Goal: Information Seeking & Learning: Learn about a topic

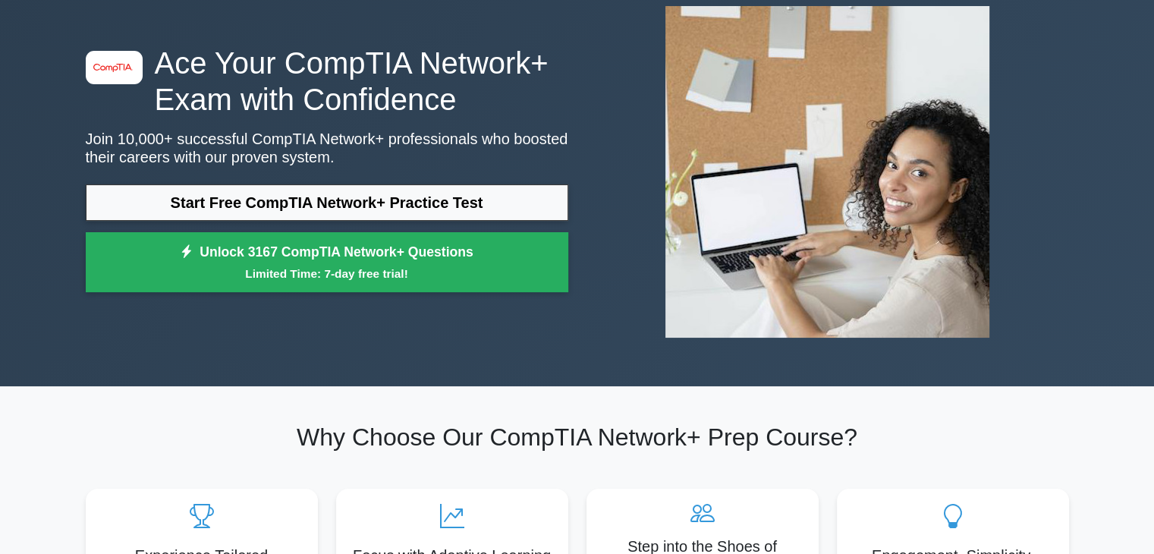
scroll to position [18, 0]
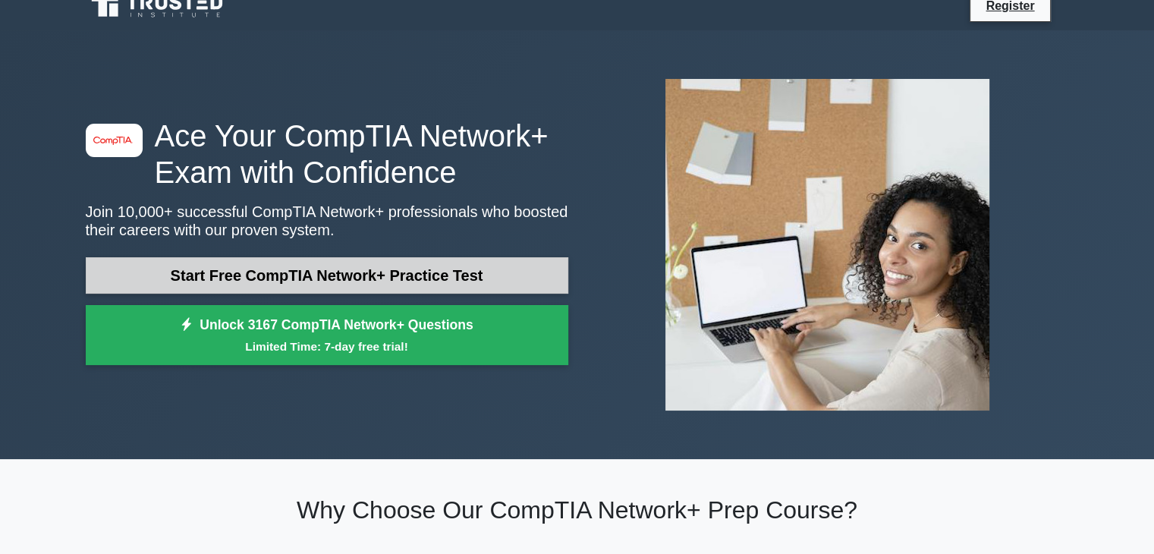
click at [289, 260] on link "Start Free CompTIA Network+ Practice Test" at bounding box center [327, 275] width 483 height 36
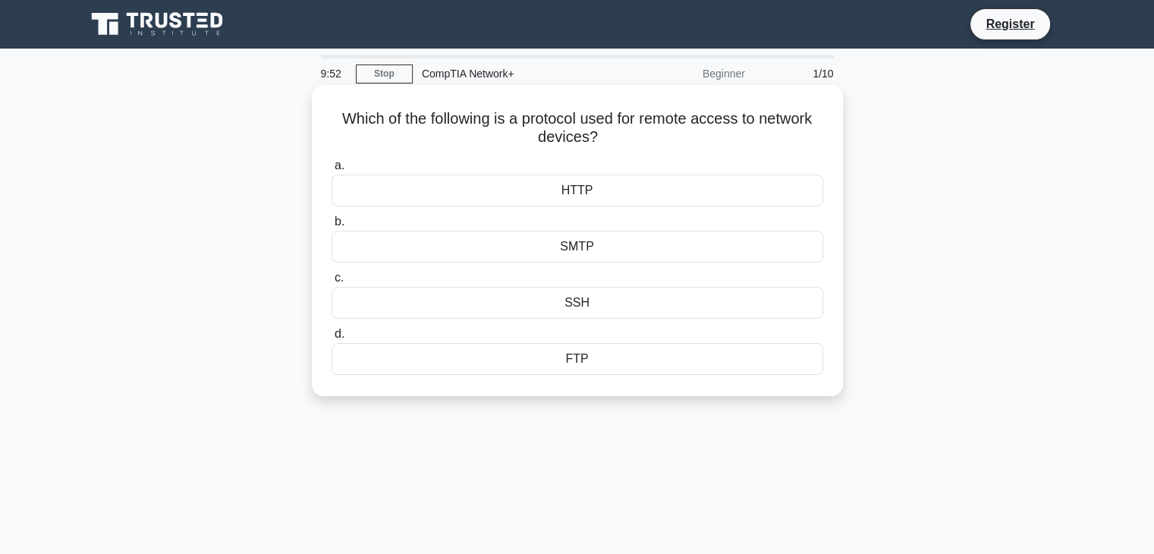
click at [577, 304] on div "SSH" at bounding box center [578, 303] width 492 height 32
click at [332, 283] on input "c. SSH" at bounding box center [332, 278] width 0 height 10
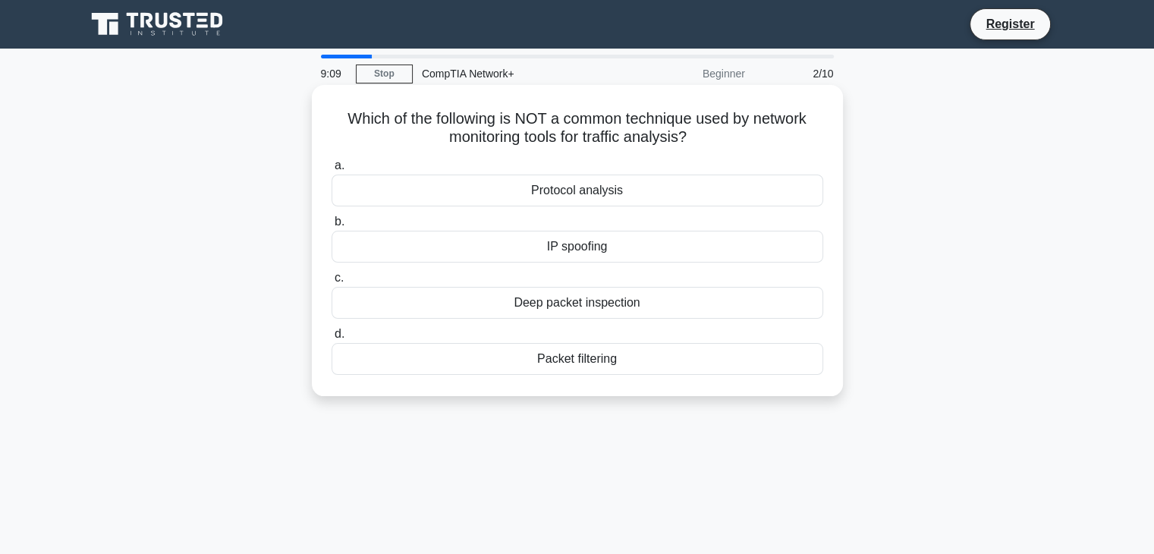
click at [565, 310] on div "Deep packet inspection" at bounding box center [578, 303] width 492 height 32
click at [332, 283] on input "c. Deep packet inspection" at bounding box center [332, 278] width 0 height 10
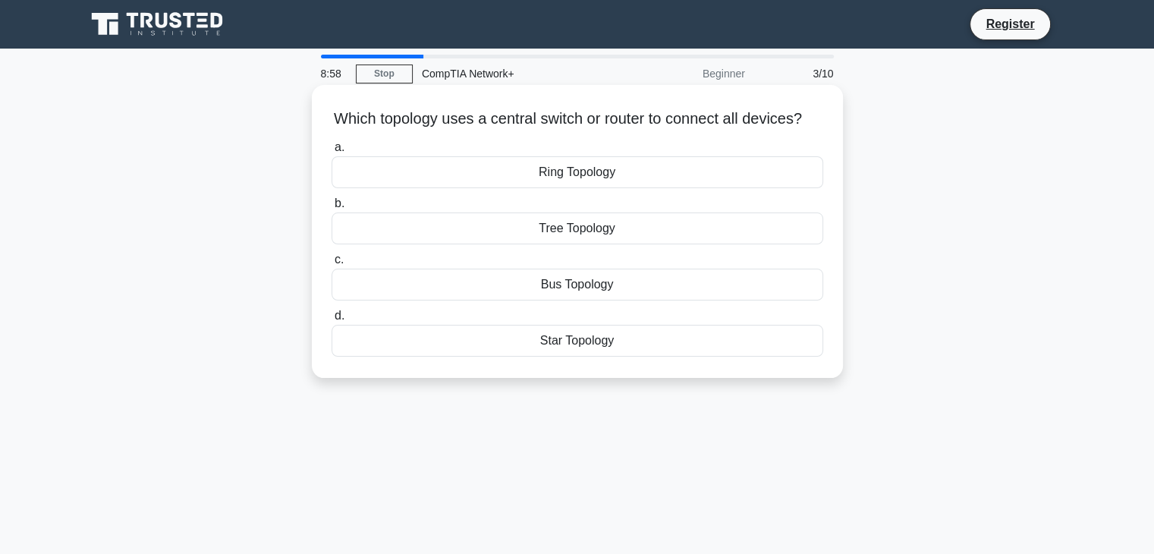
click at [586, 355] on div "Star Topology" at bounding box center [578, 341] width 492 height 32
click at [332, 321] on input "d. Star Topology" at bounding box center [332, 316] width 0 height 10
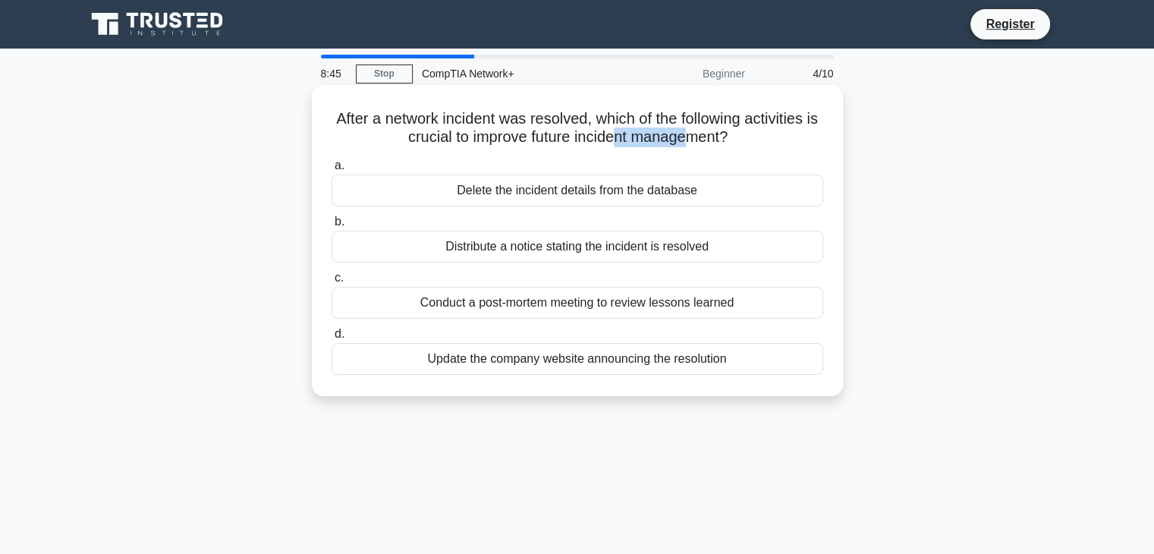
drag, startPoint x: 619, startPoint y: 135, endPoint x: 709, endPoint y: 134, distance: 89.6
click at [709, 134] on h5 "After a network incident was resolved, which of the following activities is cru…" at bounding box center [577, 128] width 495 height 38
click at [451, 122] on h5 "After a network incident was resolved, which of the following activities is cru…" at bounding box center [577, 128] width 495 height 38
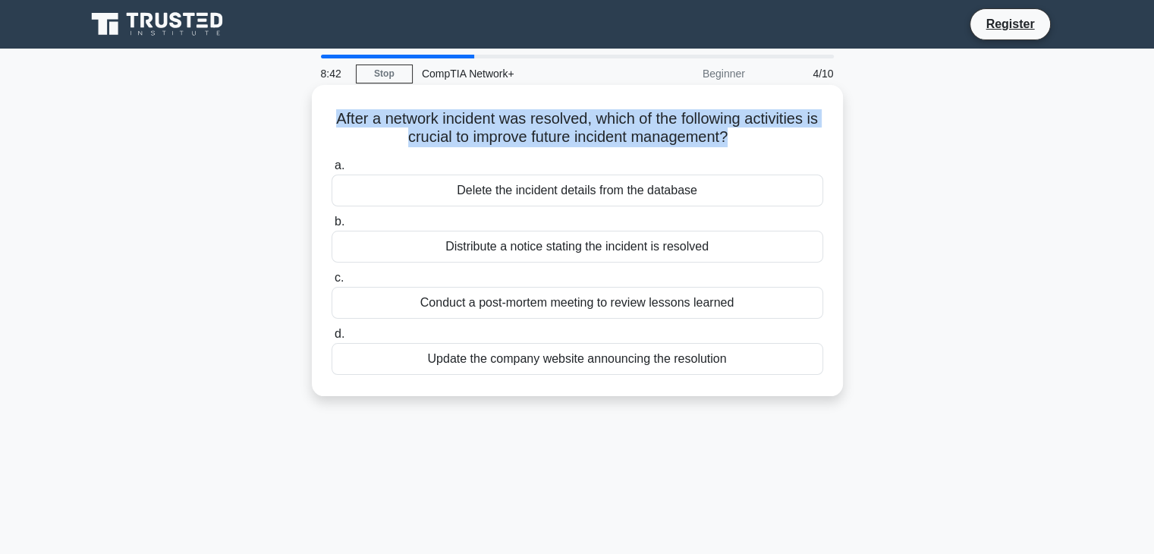
click at [451, 122] on h5 "After a network incident was resolved, which of the following activities is cru…" at bounding box center [577, 128] width 495 height 38
copy div "After a network incident was resolved, which of the following activities is cru…"
click at [474, 150] on div "After a network incident was resolved, which of the following activities is cru…" at bounding box center [577, 240] width 519 height 299
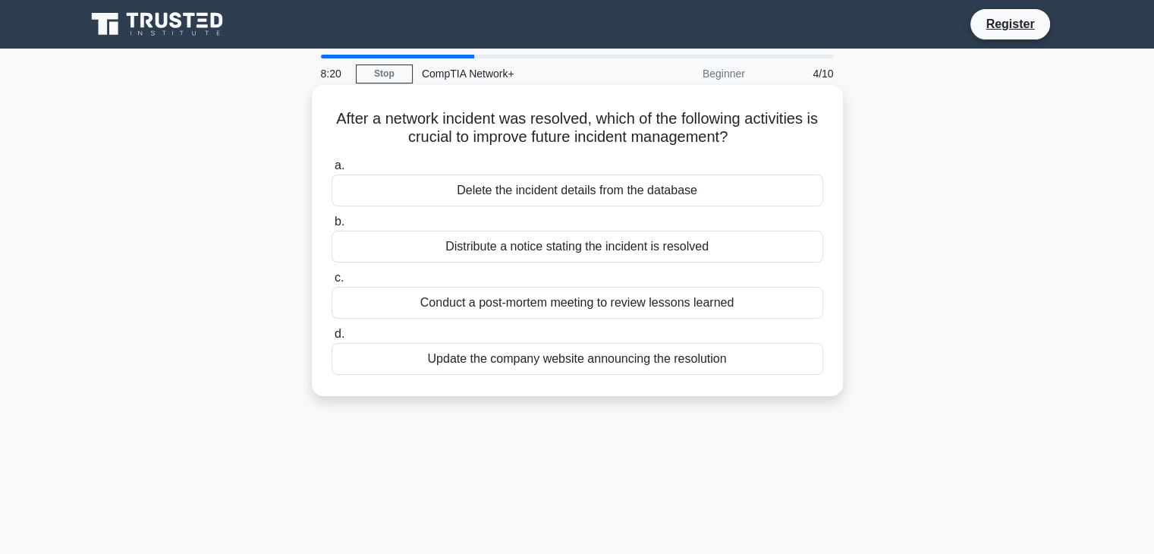
click at [485, 304] on div "Conduct a post-mortem meeting to review lessons learned" at bounding box center [578, 303] width 492 height 32
click at [332, 283] on input "c. Conduct a post-mortem meeting to review lessons learned" at bounding box center [332, 278] width 0 height 10
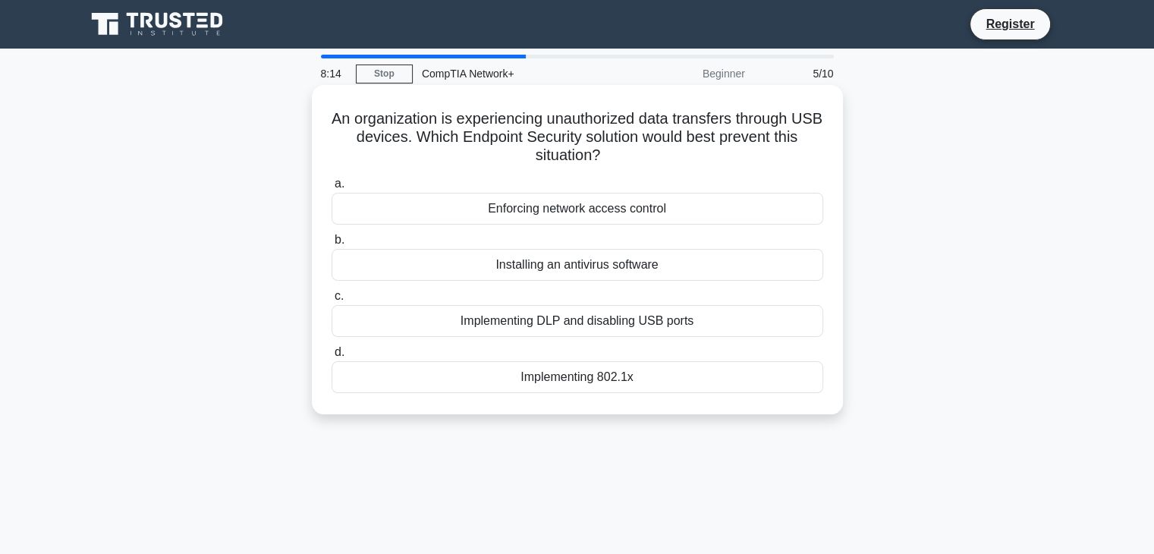
click at [651, 129] on h5 "An organization is experiencing unauthorized data transfers through USB devices…" at bounding box center [577, 137] width 495 height 56
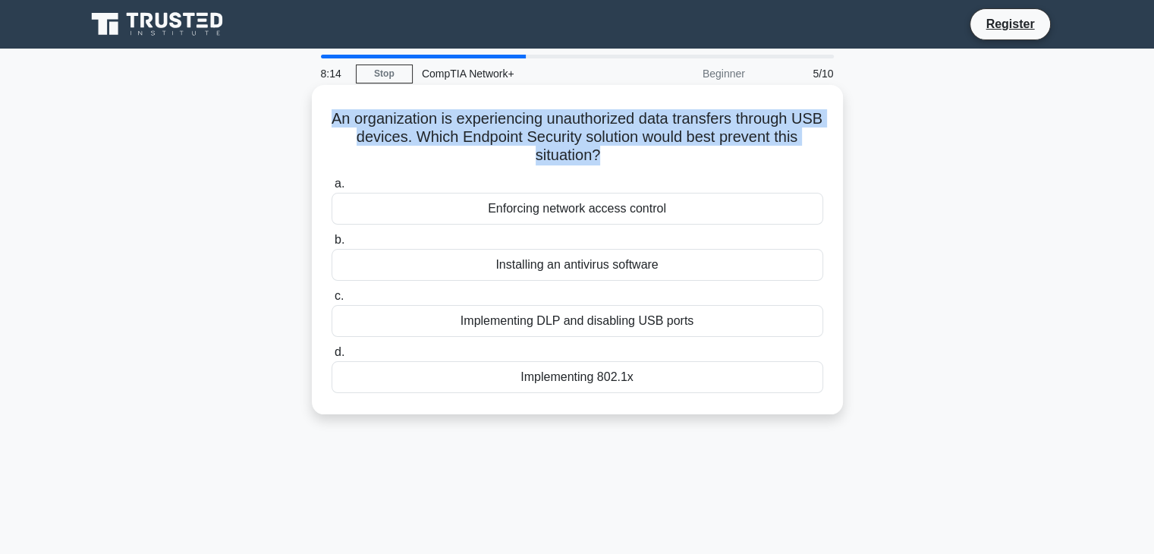
click at [651, 129] on h5 "An organization is experiencing unauthorized data transfers through USB devices…" at bounding box center [577, 137] width 495 height 56
copy div "An organization is experiencing unauthorized data transfers through USB devices…"
click at [488, 165] on h5 "An organization is experiencing unauthorized data transfers through USB devices…" at bounding box center [577, 137] width 495 height 56
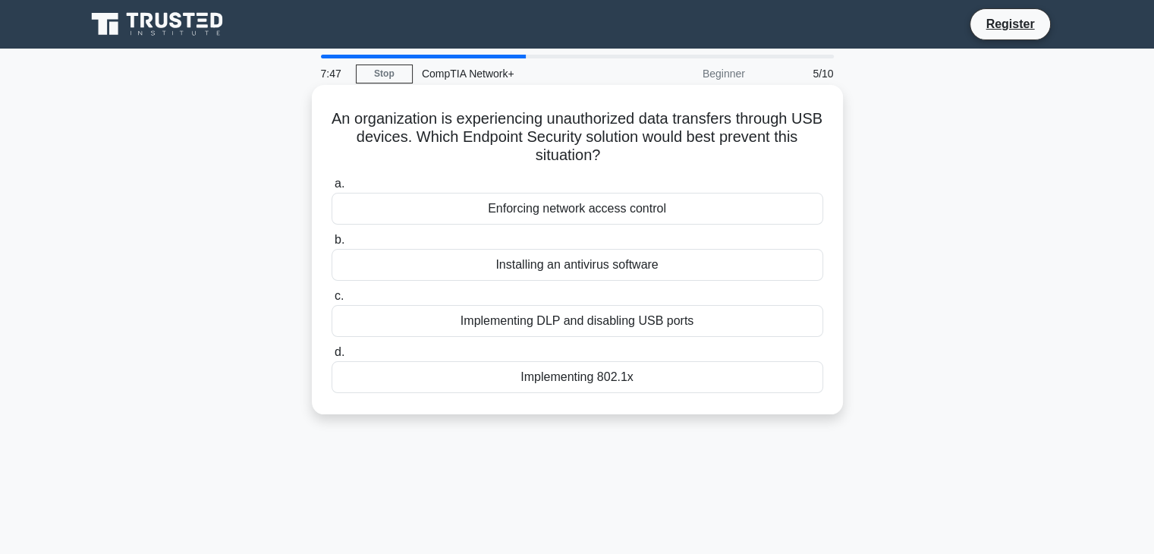
click at [625, 332] on div "Implementing DLP and disabling USB ports" at bounding box center [578, 321] width 492 height 32
click at [332, 301] on input "c. Implementing DLP and disabling USB ports" at bounding box center [332, 296] width 0 height 10
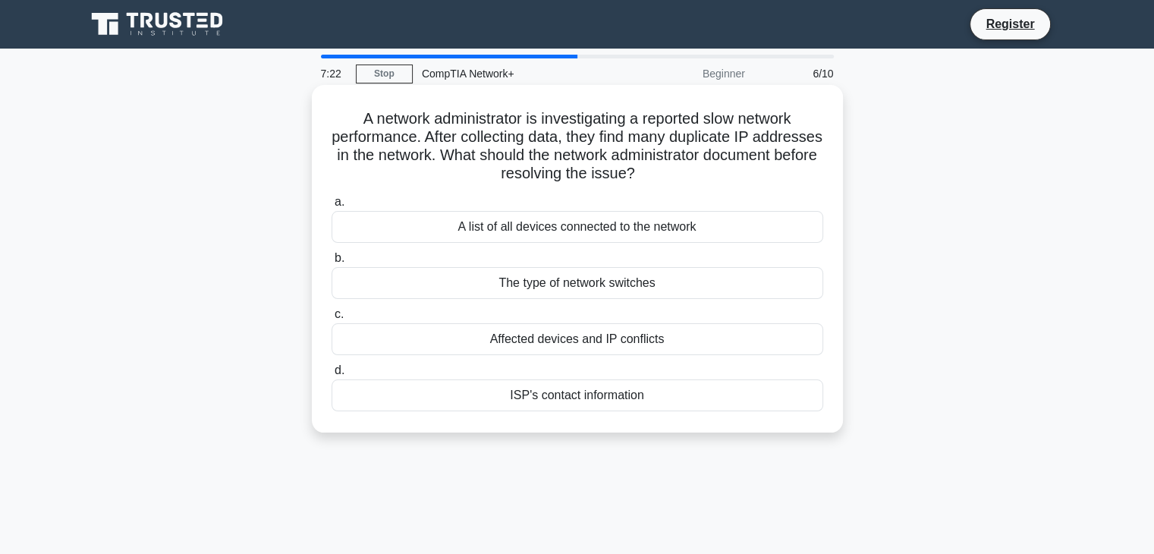
click at [504, 236] on div "A list of all devices connected to the network" at bounding box center [578, 227] width 492 height 32
click at [332, 207] on input "a. A list of all devices connected to the network" at bounding box center [332, 202] width 0 height 10
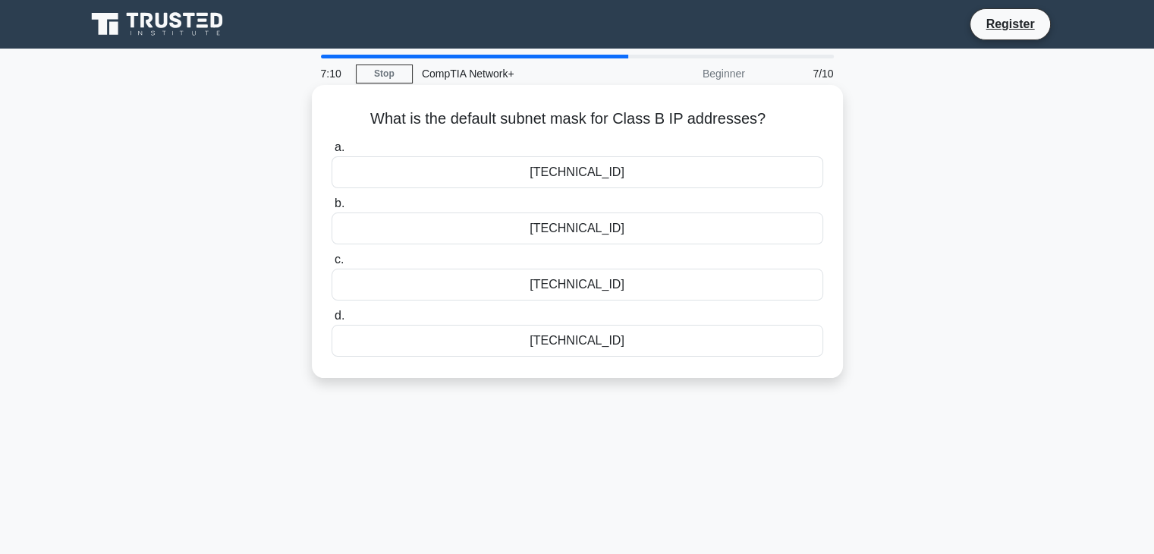
click at [599, 117] on h5 "What is the default subnet mask for Class B IP addresses? .spinner_0XTQ{transfo…" at bounding box center [577, 119] width 495 height 20
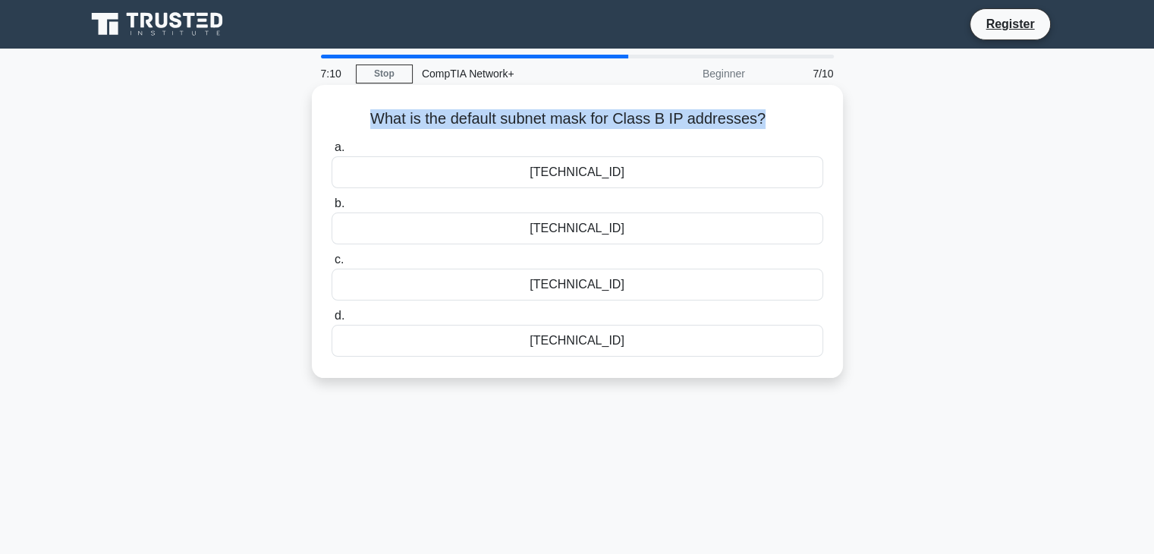
click at [599, 117] on h5 "What is the default subnet mask for Class B IP addresses? .spinner_0XTQ{transfo…" at bounding box center [577, 119] width 495 height 20
copy div "What is the default subnet mask for Class B IP addresses? .spinner_0XTQ{transfo…"
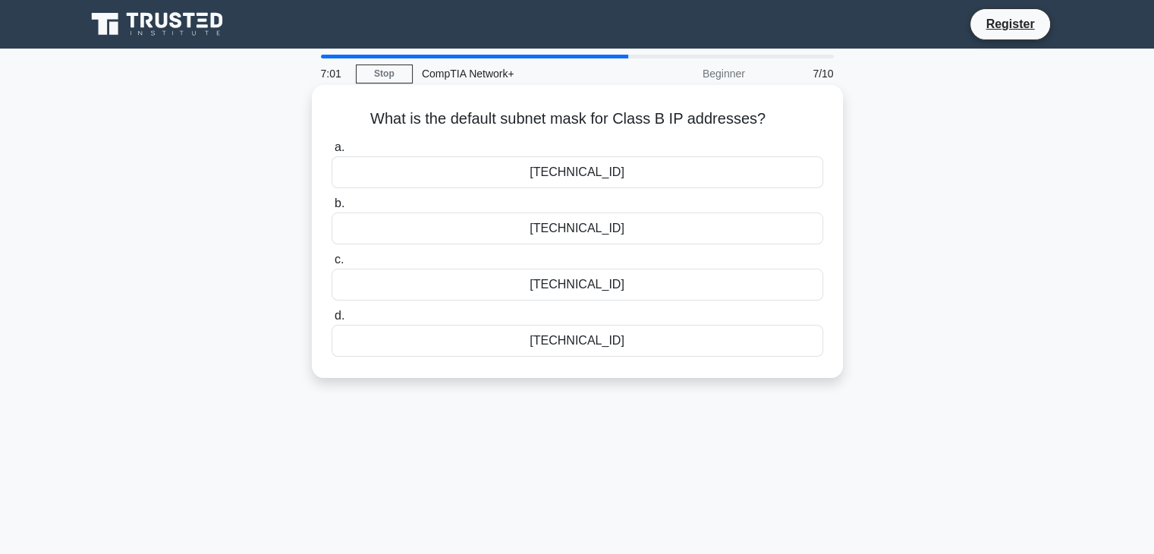
click at [465, 134] on div "What is the default subnet mask for Class B IP addresses? .spinner_0XTQ{transfo…" at bounding box center [577, 231] width 519 height 281
click at [600, 179] on div "255.255.0.0" at bounding box center [578, 172] width 492 height 32
click at [332, 153] on input "a. 255.255.0.0" at bounding box center [332, 148] width 0 height 10
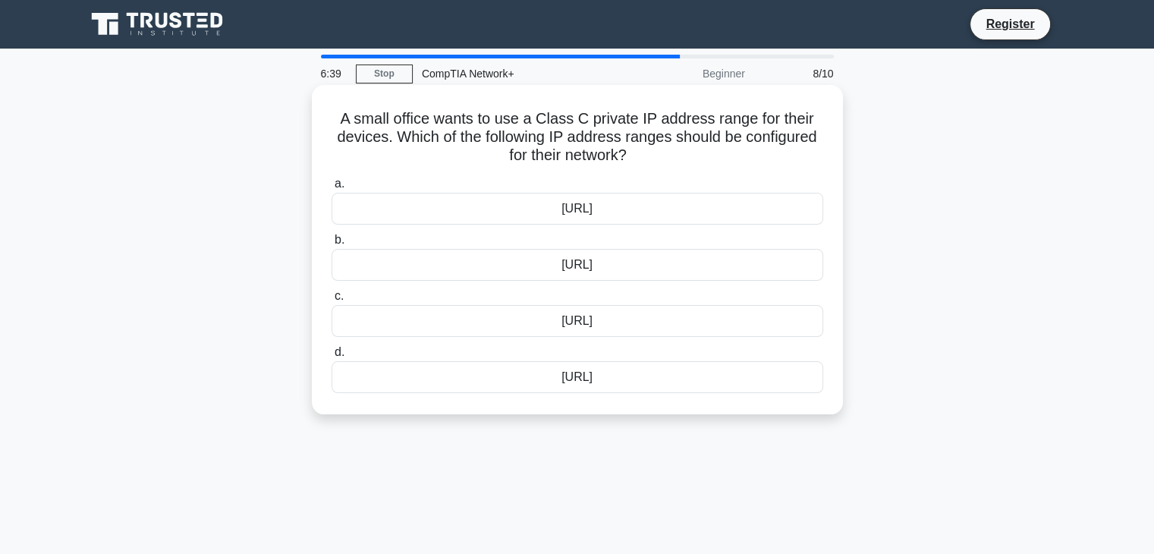
click at [553, 276] on div "192.168.0.0/16" at bounding box center [578, 265] width 492 height 32
click at [332, 245] on input "b. 192.168.0.0/16" at bounding box center [332, 240] width 0 height 10
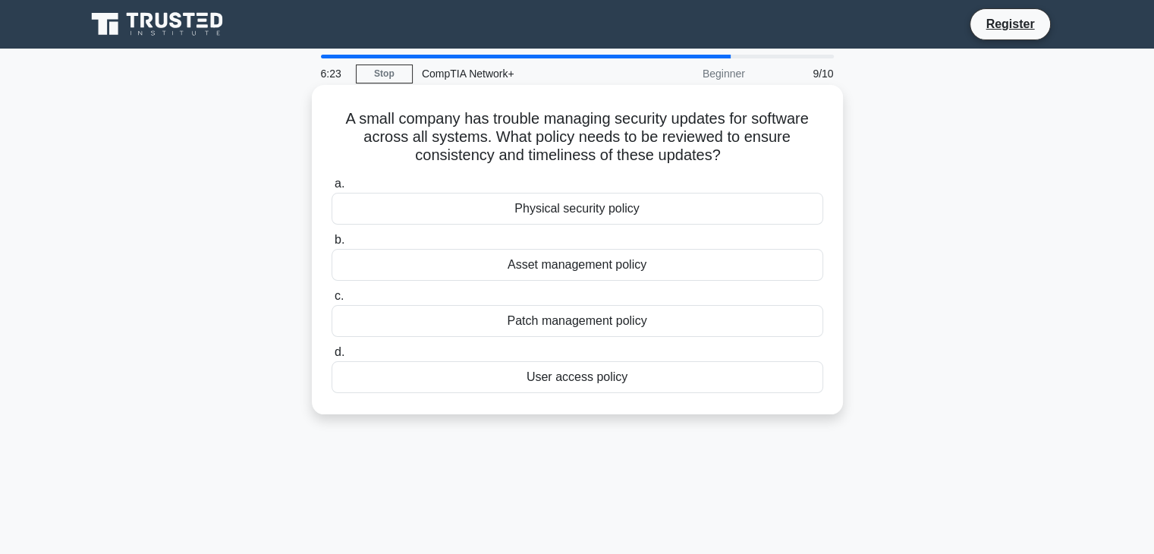
click at [457, 146] on h5 "A small company has trouble managing security updates for software across all s…" at bounding box center [577, 137] width 495 height 56
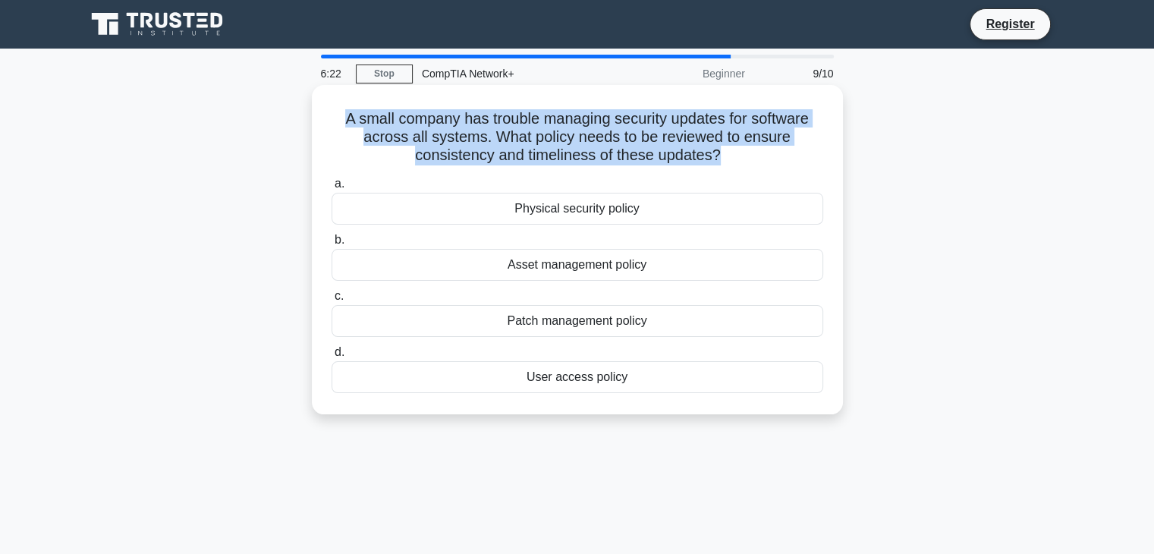
click at [457, 146] on h5 "A small company has trouble managing security updates for software across all s…" at bounding box center [577, 137] width 495 height 56
copy div "A small company has trouble managing security updates for software across all s…"
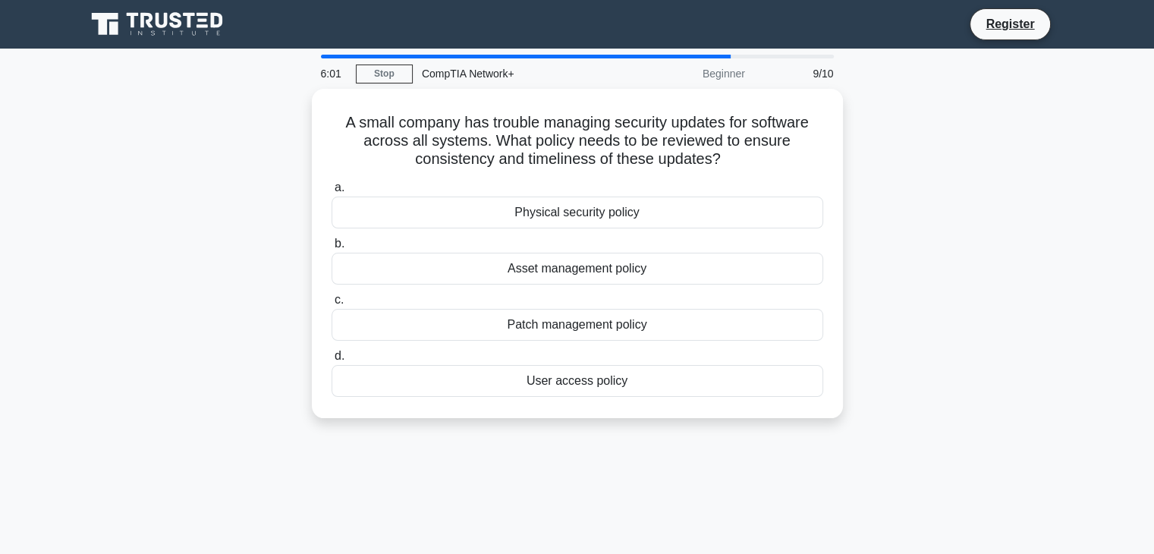
click at [461, 459] on div "6:01 Stop CompTIA Network+ Beginner 9/10 A small company has trouble managing s…" at bounding box center [578, 434] width 1002 height 759
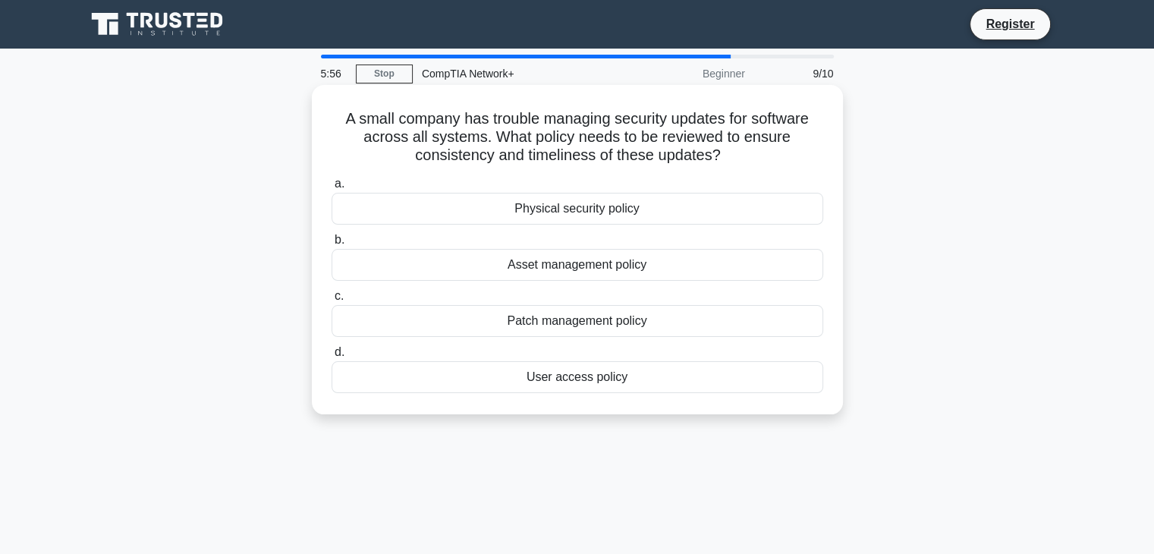
click at [568, 263] on div "Asset management policy" at bounding box center [578, 265] width 492 height 32
click at [332, 245] on input "b. Asset management policy" at bounding box center [332, 240] width 0 height 10
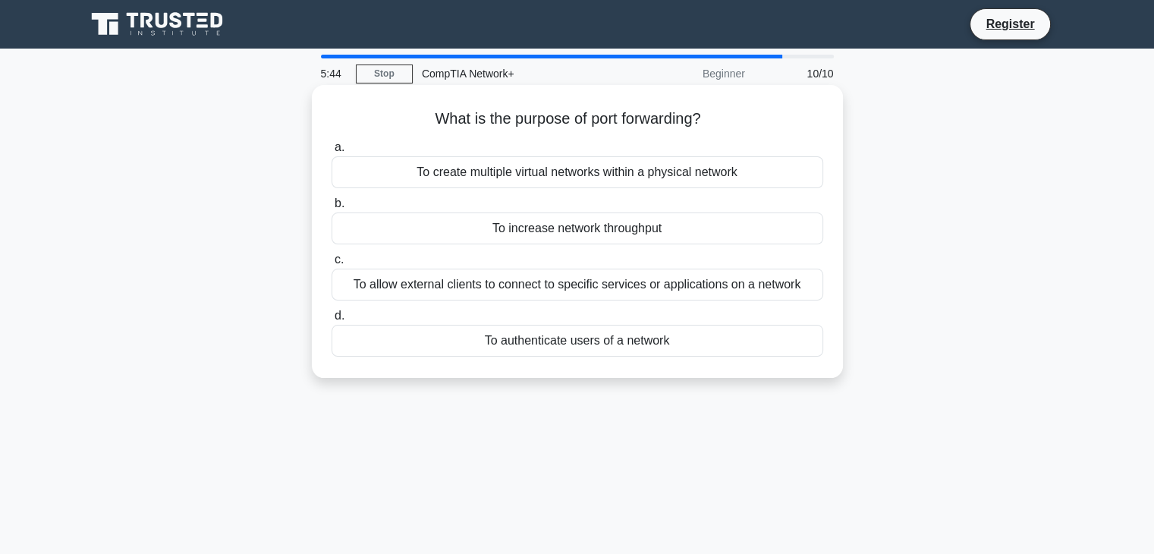
click at [671, 290] on div "To allow external clients to connect to specific services or applications on a …" at bounding box center [578, 285] width 492 height 32
click at [332, 265] on input "c. To allow external clients to connect to specific services or applications on…" at bounding box center [332, 260] width 0 height 10
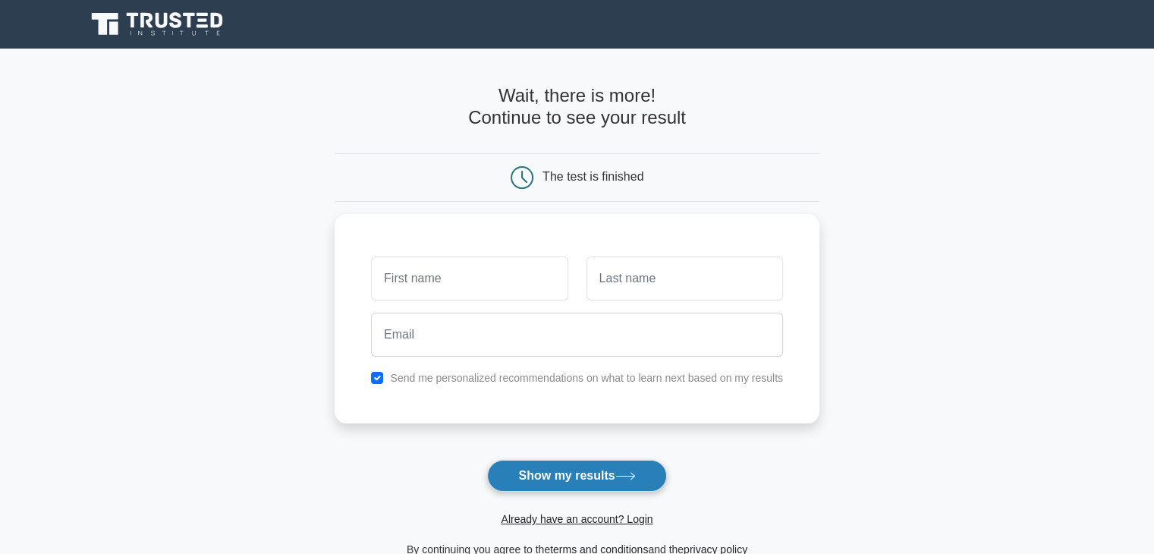
click at [571, 477] on button "Show my results" at bounding box center [576, 476] width 179 height 32
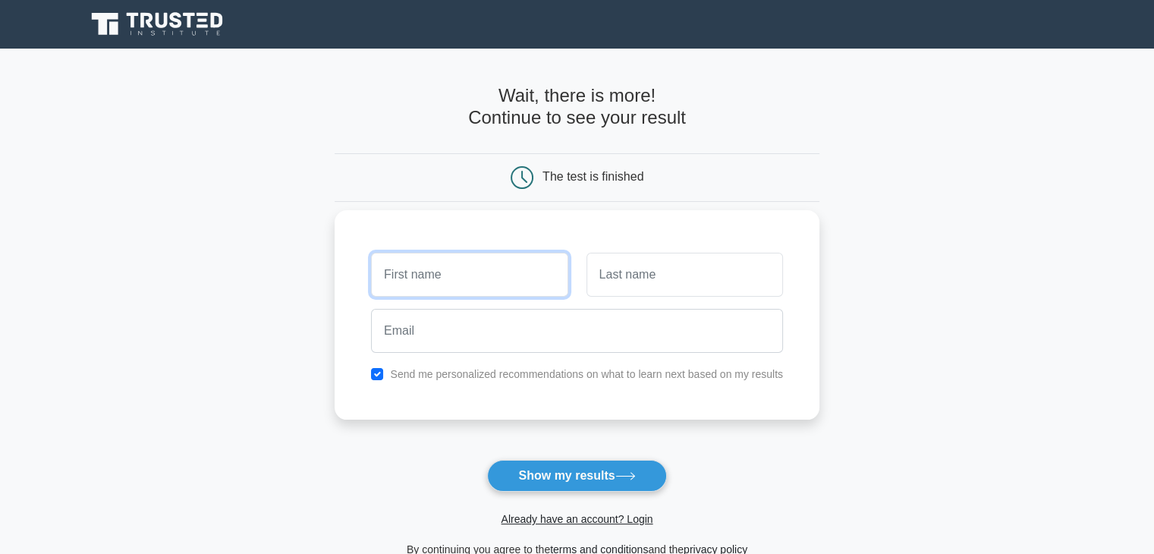
click at [425, 282] on input "text" at bounding box center [469, 275] width 197 height 44
type input "Artyom"
click at [653, 287] on input "text" at bounding box center [685, 275] width 197 height 44
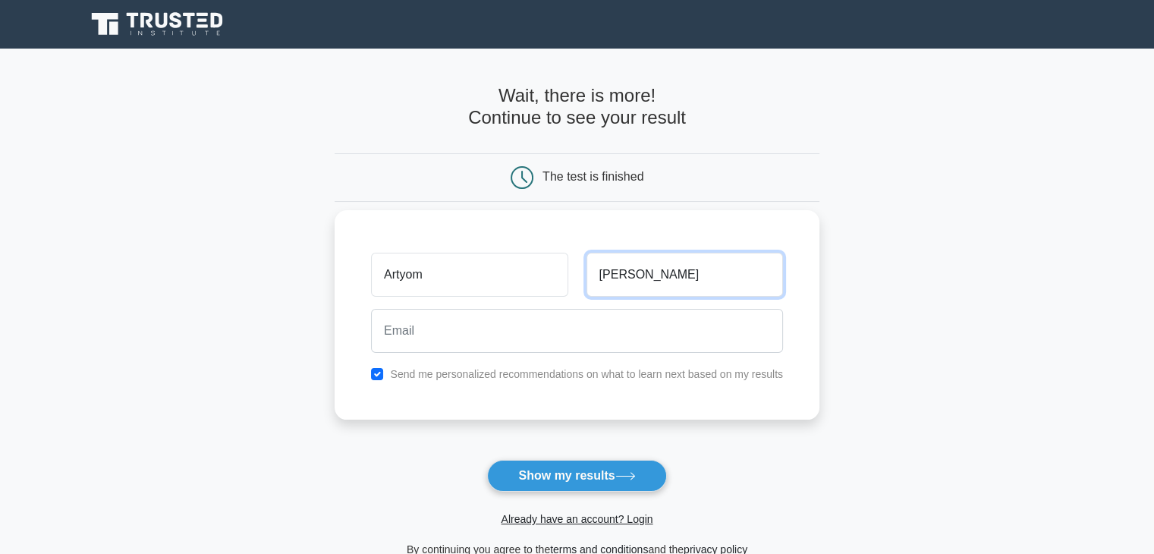
type input "Matevosyan"
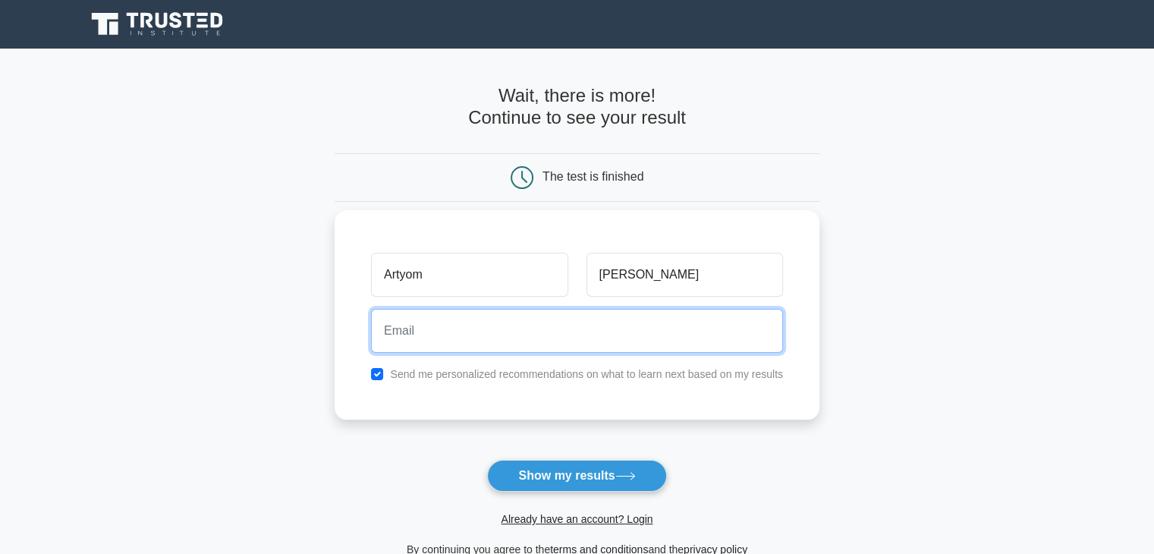
click at [579, 328] on input "email" at bounding box center [577, 331] width 412 height 44
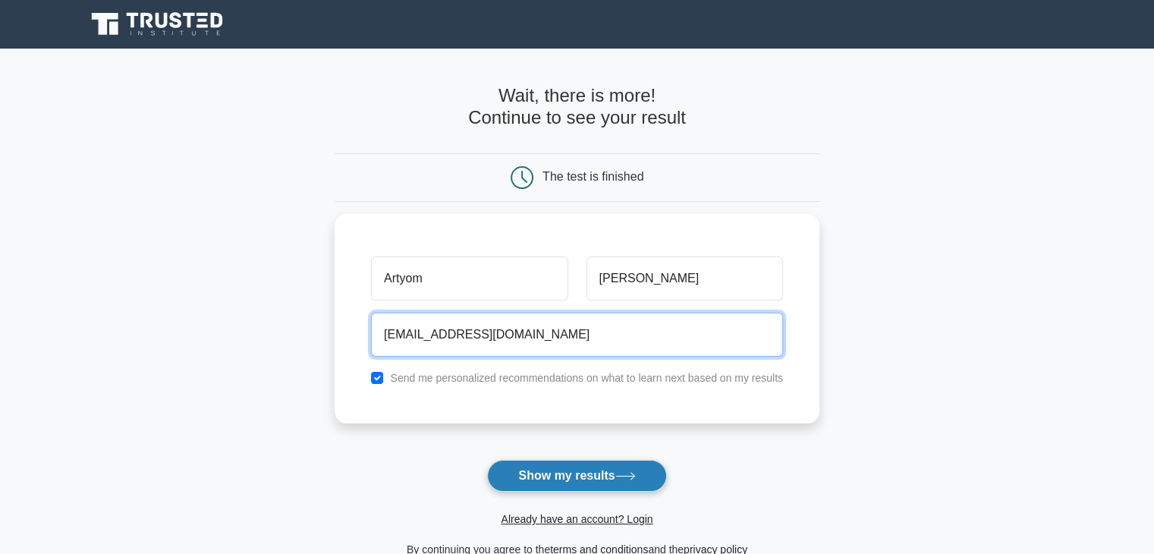
type input "tyomtt033@gmail.com"
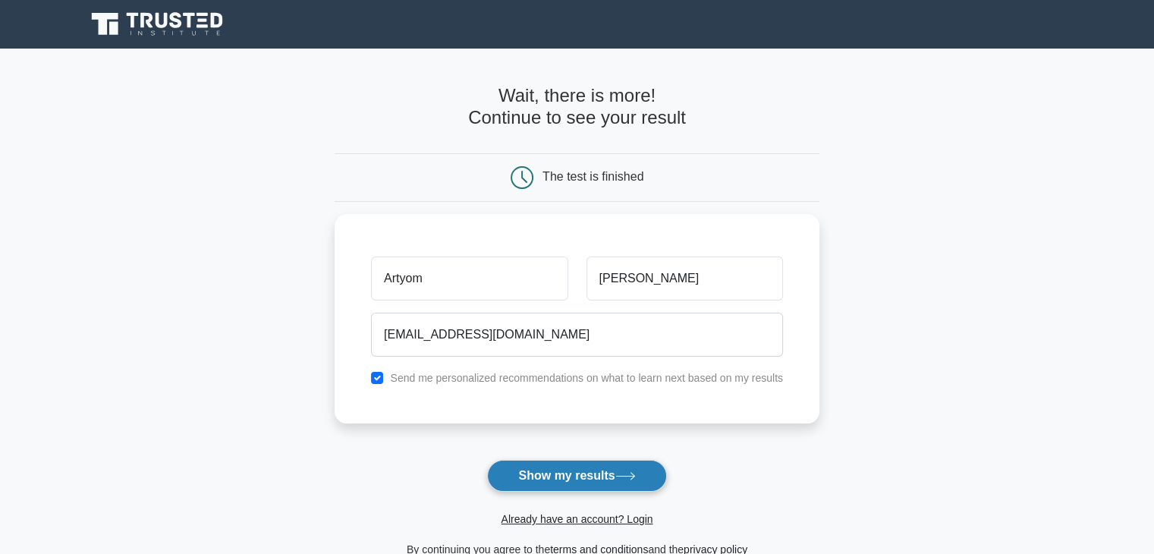
click at [561, 471] on button "Show my results" at bounding box center [576, 476] width 179 height 32
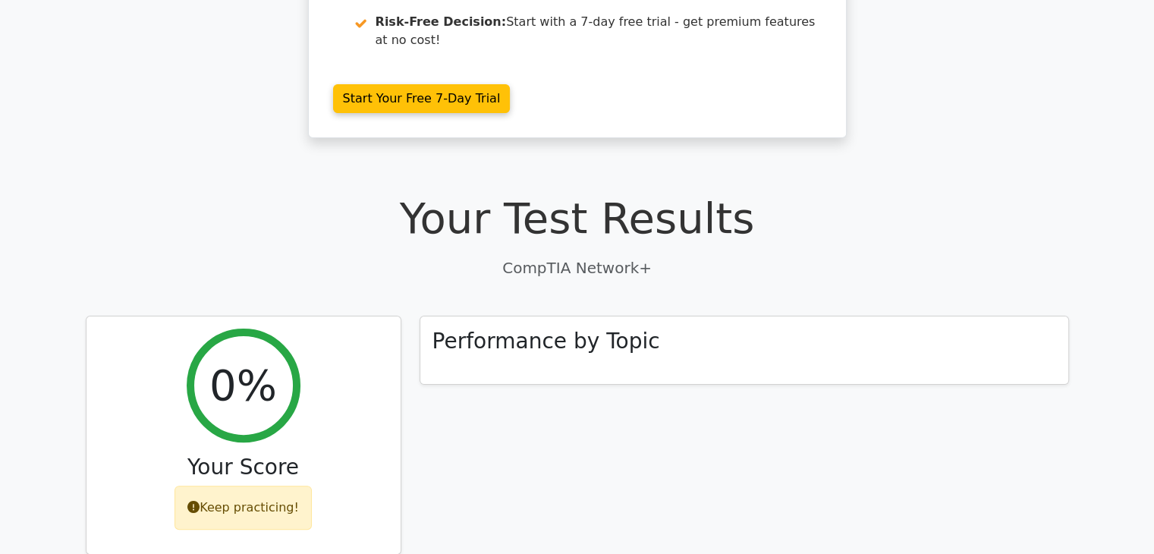
scroll to position [291, 0]
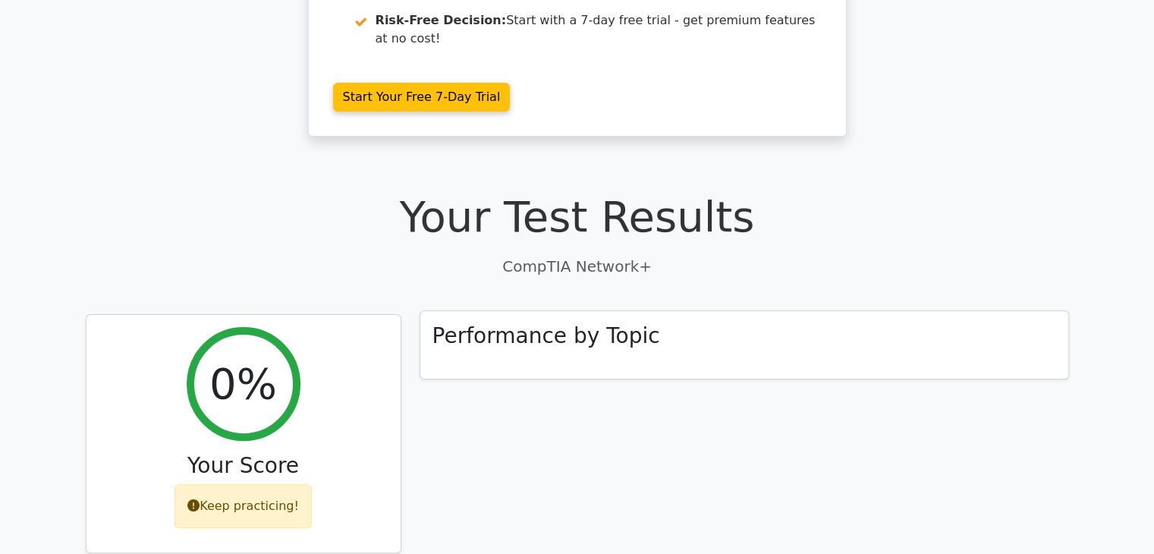
click at [578, 313] on div "Performance by Topic" at bounding box center [744, 345] width 648 height 68
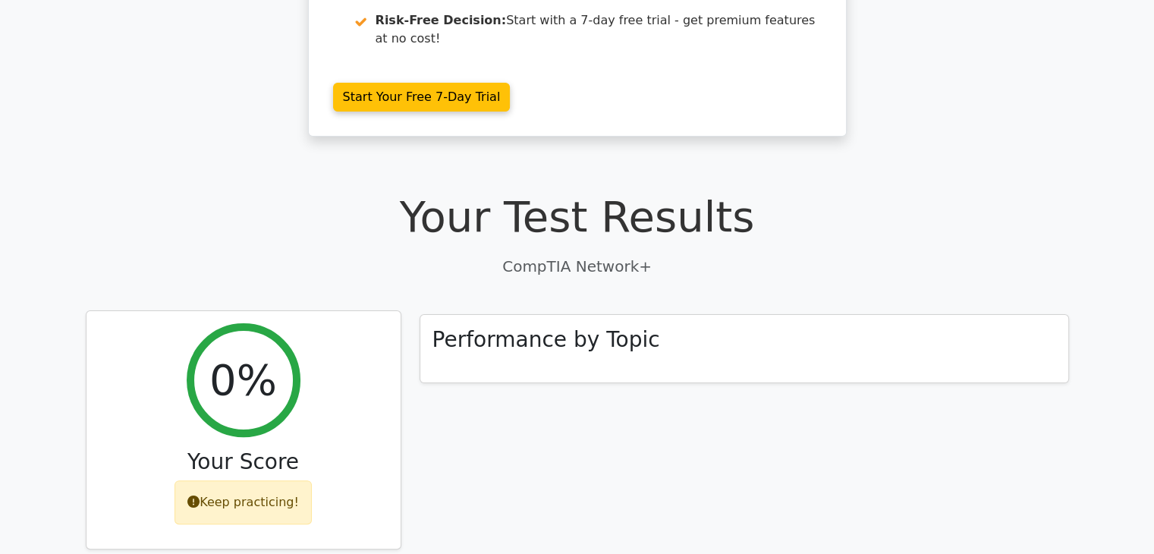
click at [255, 354] on h2 "0%" at bounding box center [243, 379] width 68 height 51
drag, startPoint x: 255, startPoint y: 319, endPoint x: 221, endPoint y: 322, distance: 34.3
click at [221, 354] on h2 "0%" at bounding box center [243, 379] width 68 height 51
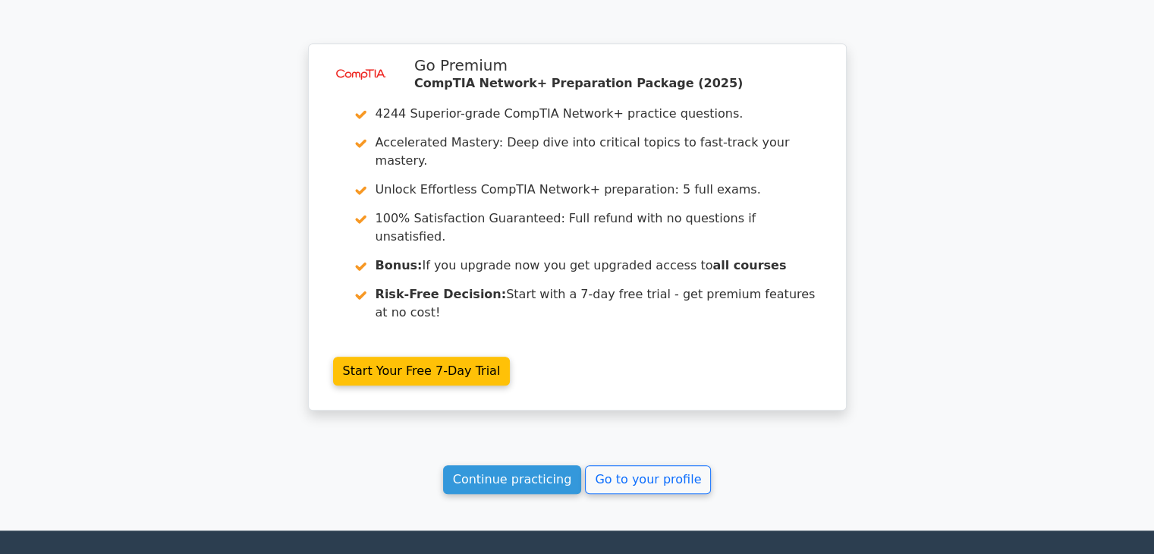
scroll to position [1246, 0]
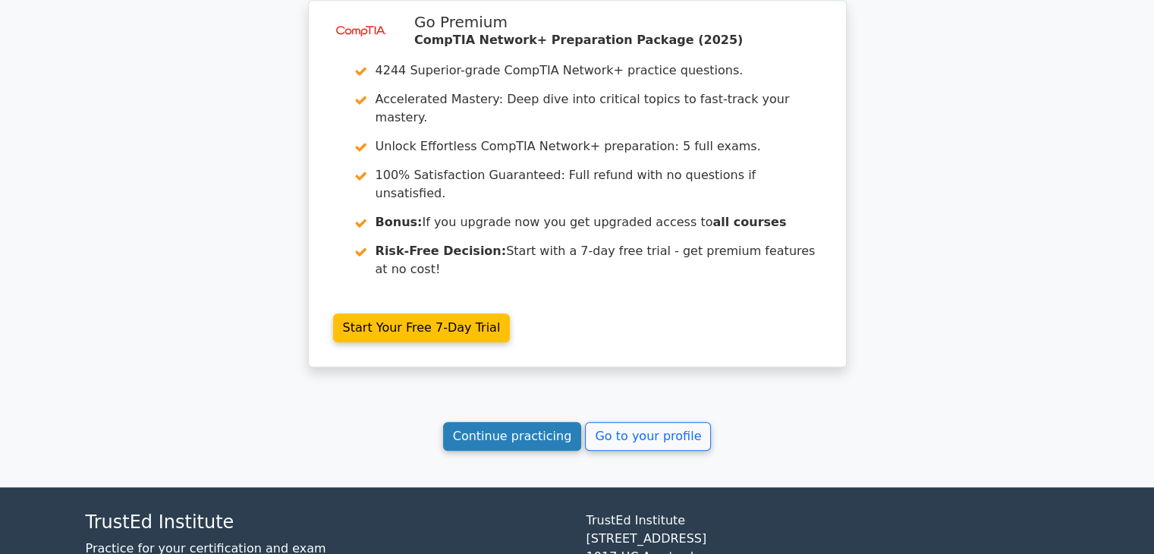
click at [519, 422] on link "Continue practicing" at bounding box center [512, 436] width 139 height 29
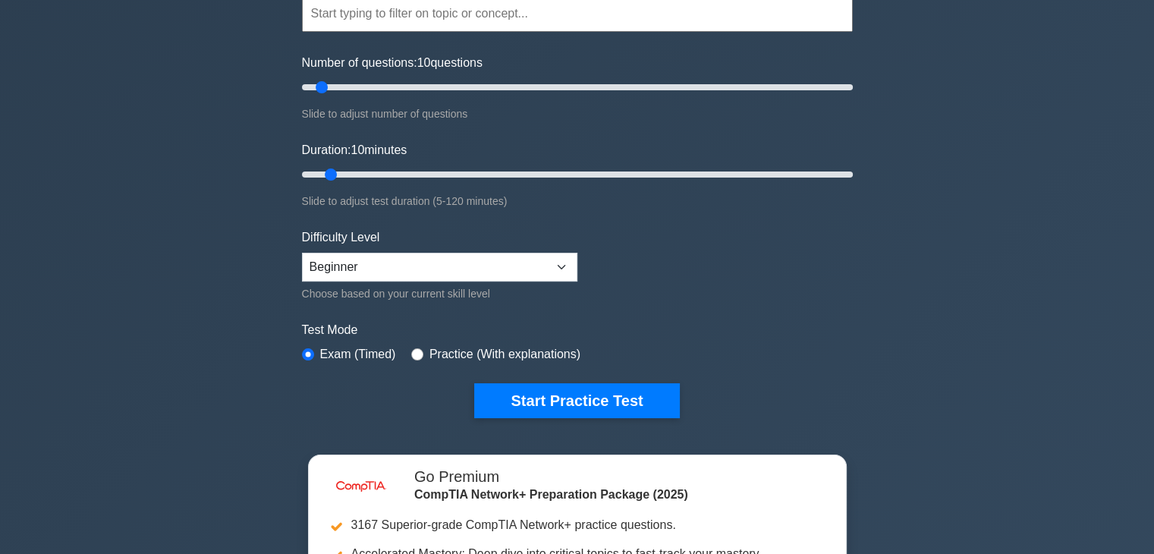
scroll to position [155, 0]
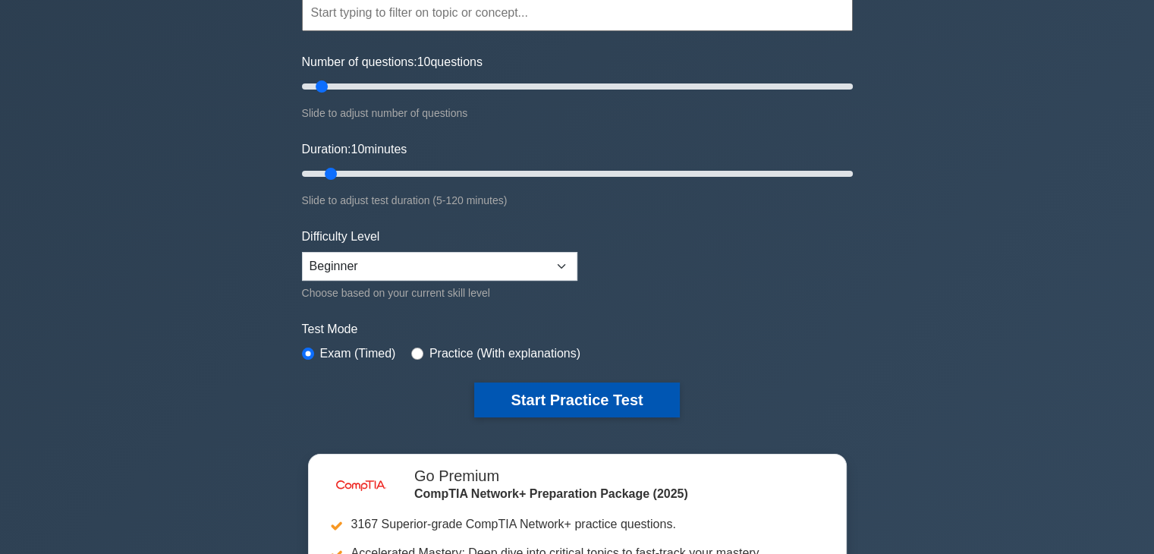
click at [590, 399] on button "Start Practice Test" at bounding box center [576, 400] width 205 height 35
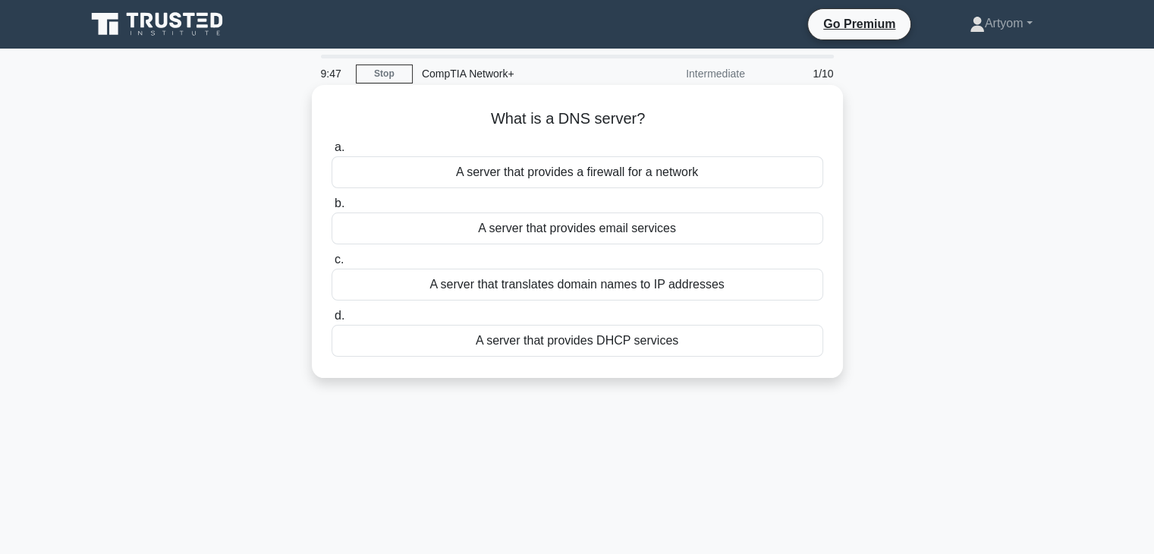
click at [663, 284] on div "A server that translates domain names to IP addresses" at bounding box center [578, 285] width 492 height 32
click at [332, 265] on input "c. A server that translates domain names to IP addresses" at bounding box center [332, 260] width 0 height 10
